Goal: Use online tool/utility

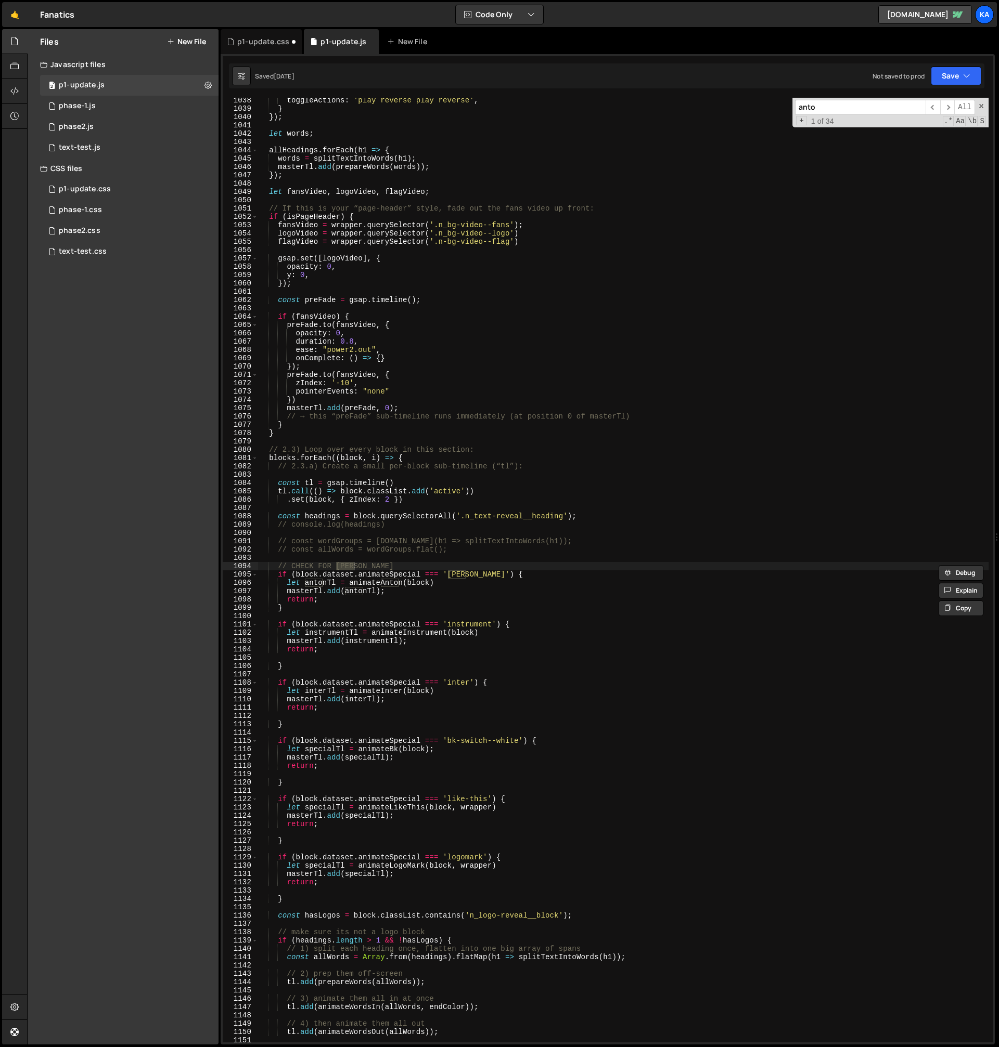
scroll to position [7265, 0]
type input "[PERSON_NAME]"
type textarea "masterTl.add(antonTl);"
click at [362, 594] on div "toggleActions : 'play reverse play reverse' , } }) ; let words ; allHeadings . …" at bounding box center [623, 577] width 730 height 962
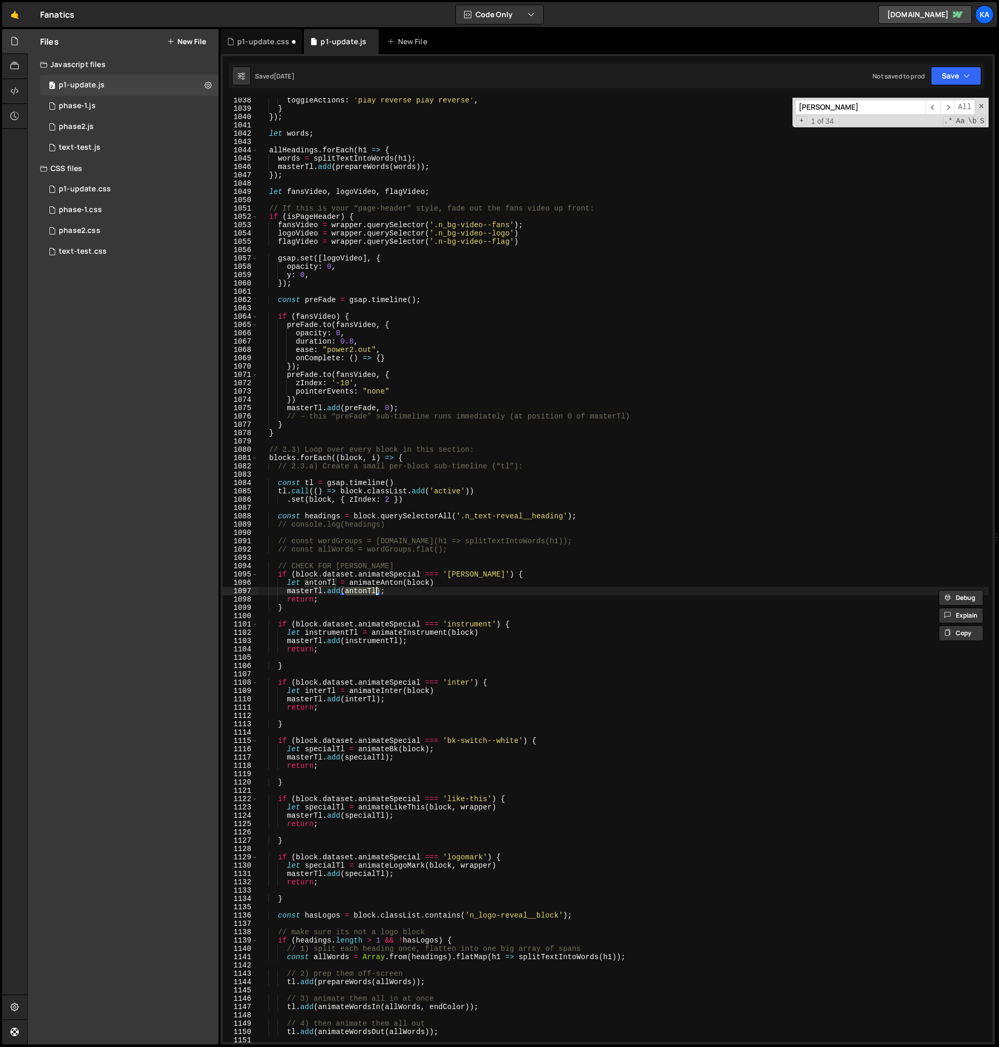
type input "antonTl"
click at [948, 109] on span "​" at bounding box center [947, 107] width 15 height 15
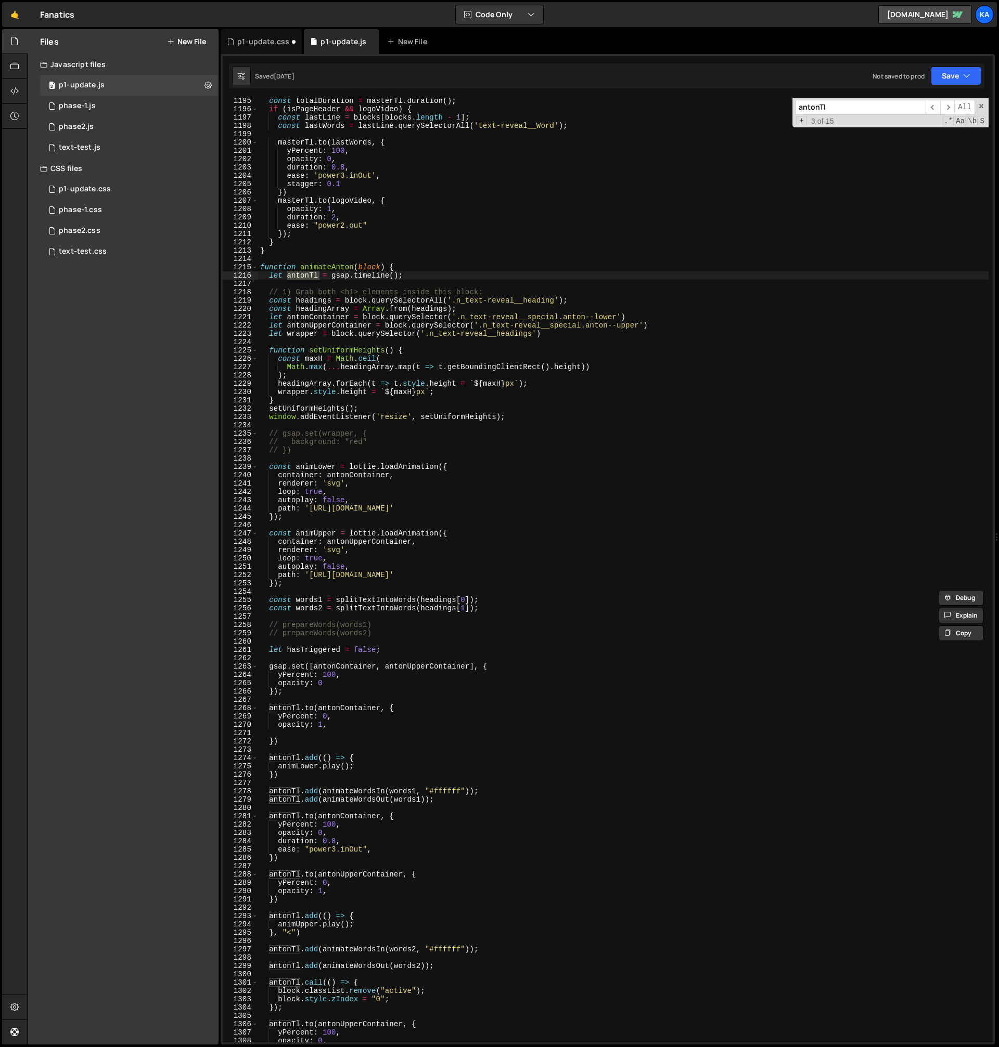
scroll to position [8440, 0]
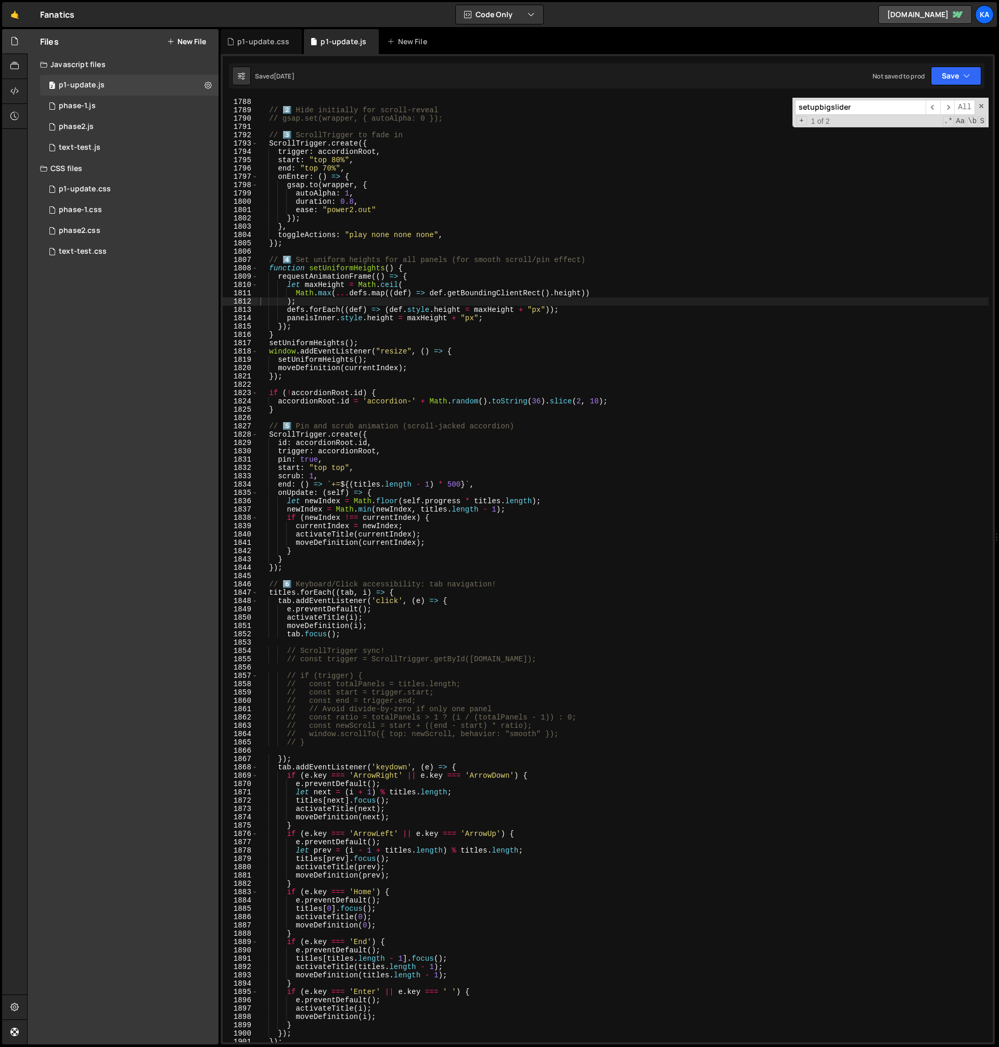
scroll to position [14311, 0]
